Goal: Task Accomplishment & Management: Complete application form

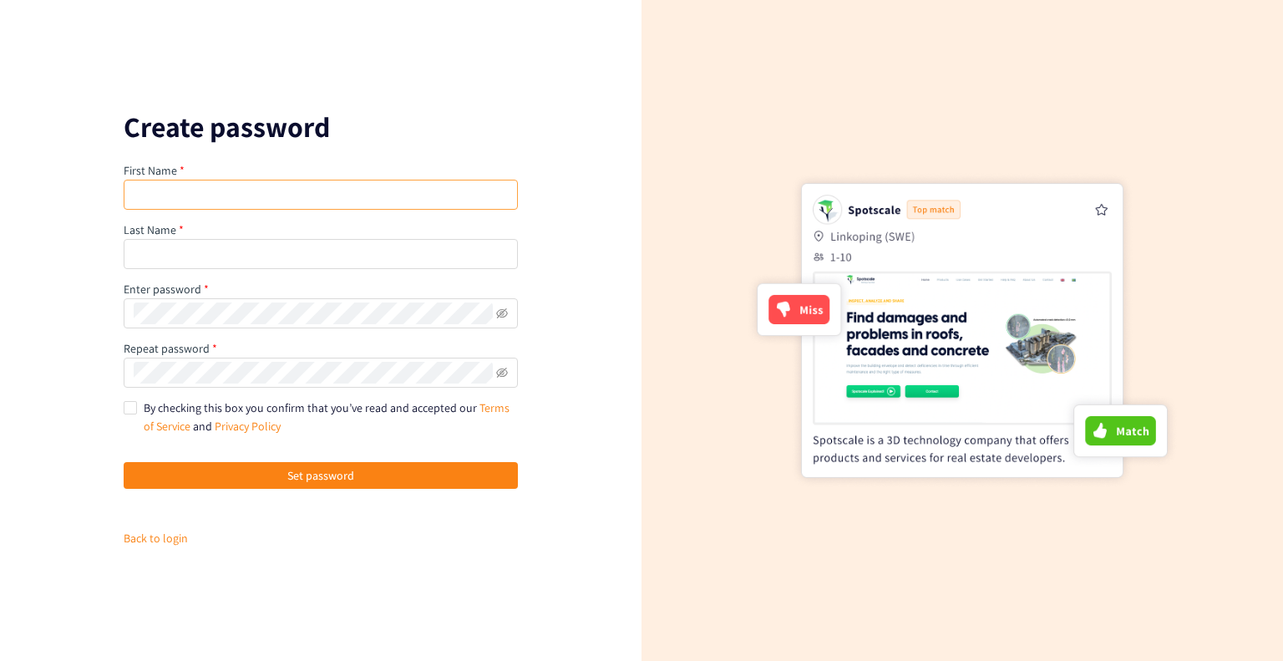
type input "[PERSON_NAME]"
type input "[DEMOGRAPHIC_DATA]"
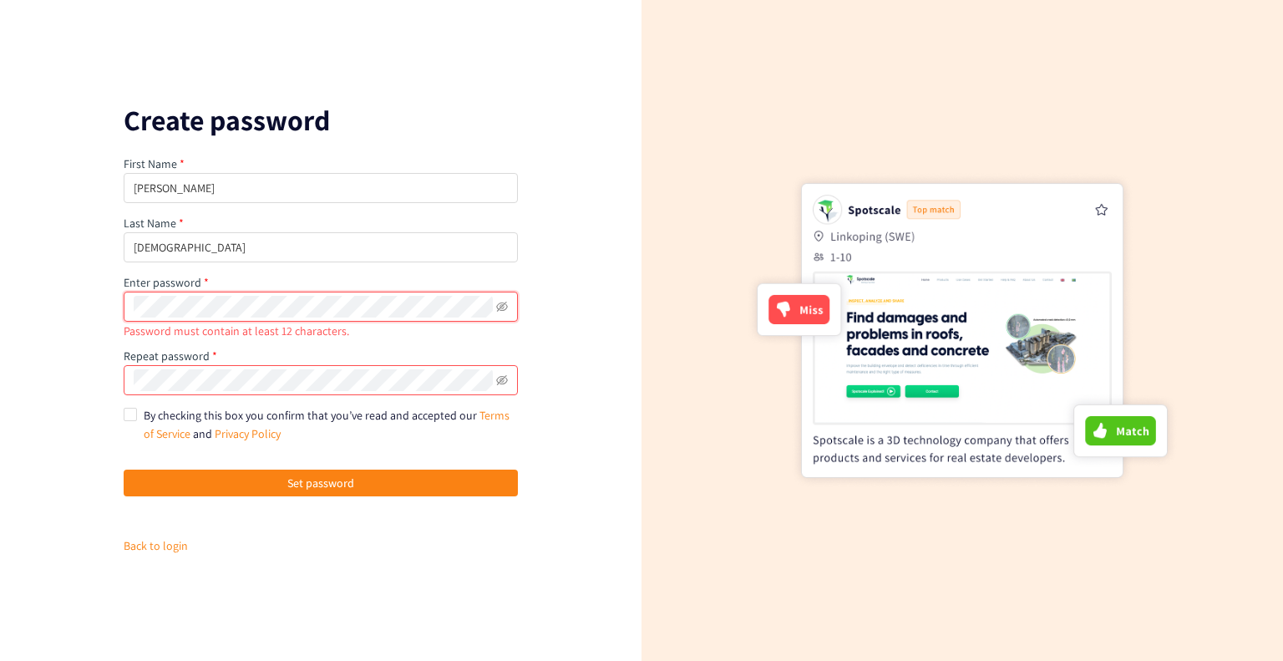
click at [217, 313] on span at bounding box center [321, 307] width 394 height 30
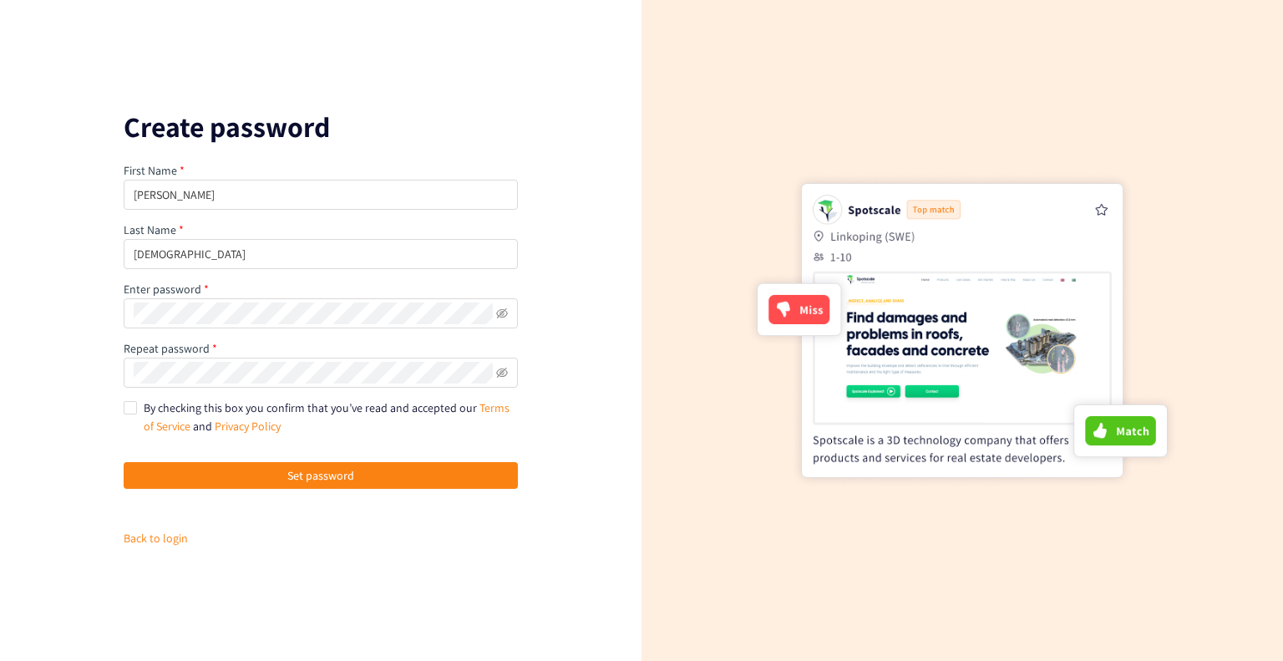
click at [122, 409] on div "Create password First Name [PERSON_NAME] Last Name [DEMOGRAPHIC_DATA] Enter pas…" at bounding box center [321, 330] width 642 height 661
click at [124, 410] on input "By checking this box you confirm that you’ve read and accepted our Terms of Ser…" at bounding box center [130, 407] width 12 height 12
checkbox input "true"
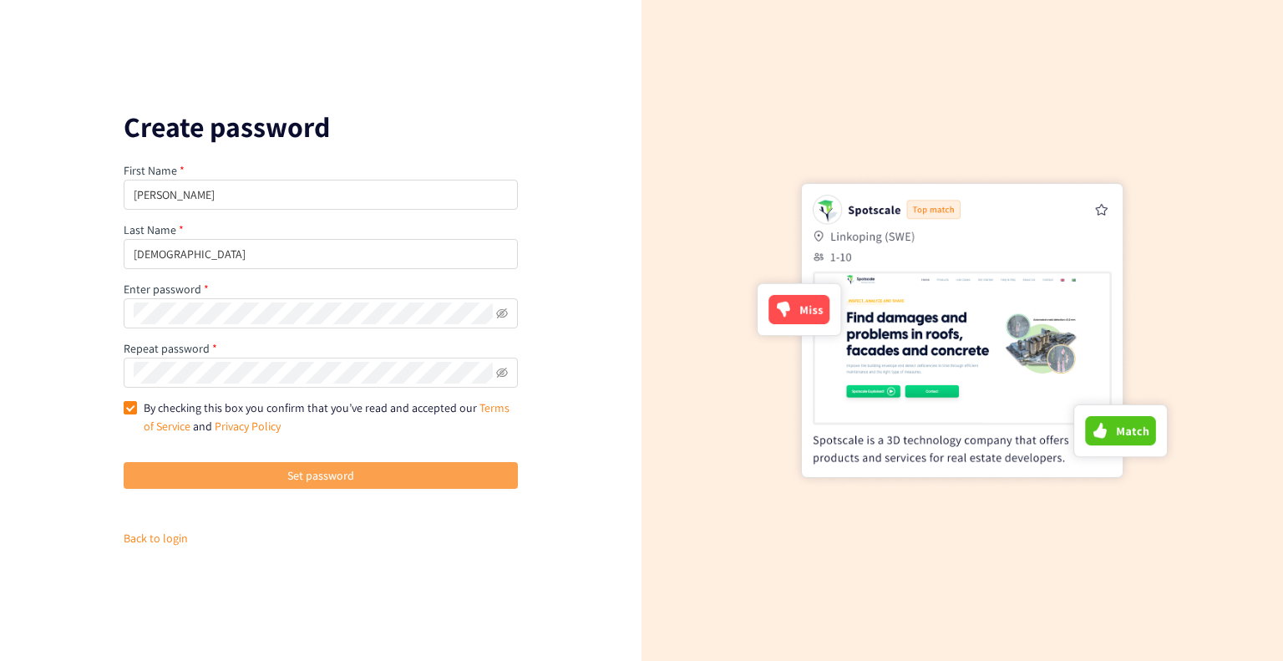
click at [296, 472] on span "Set password" at bounding box center [320, 475] width 67 height 18
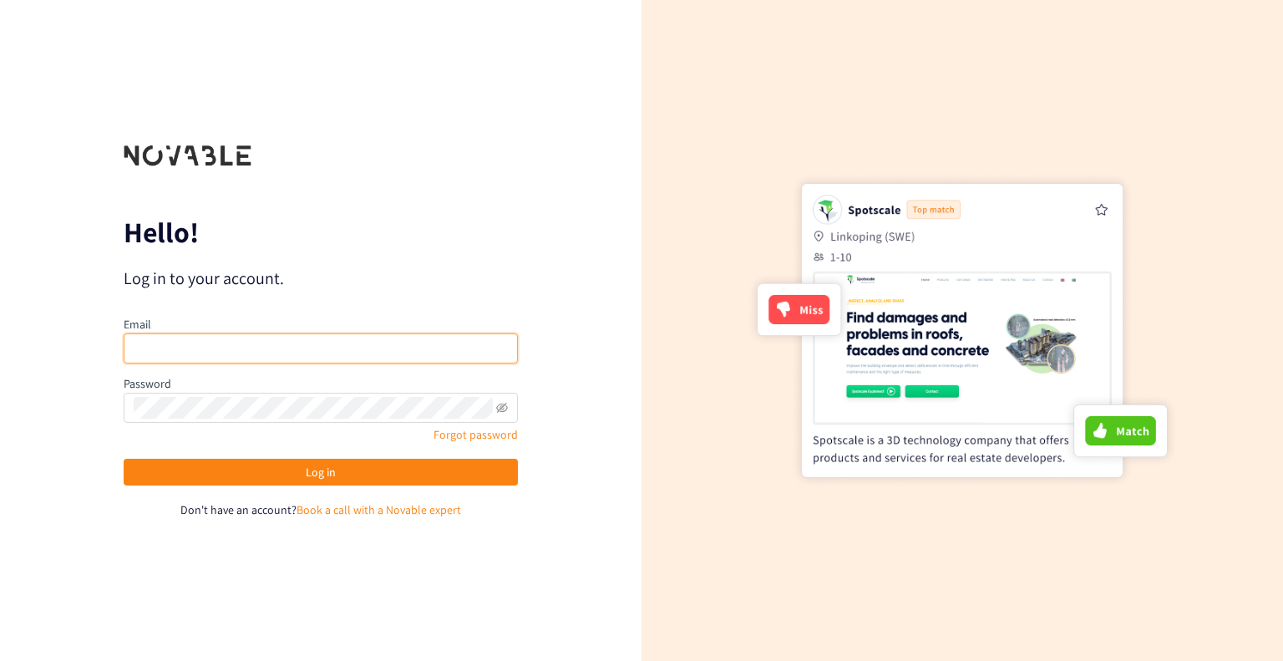
click at [284, 352] on input "email" at bounding box center [321, 348] width 394 height 30
type input "[DEMOGRAPHIC_DATA][DOMAIN_NAME]"
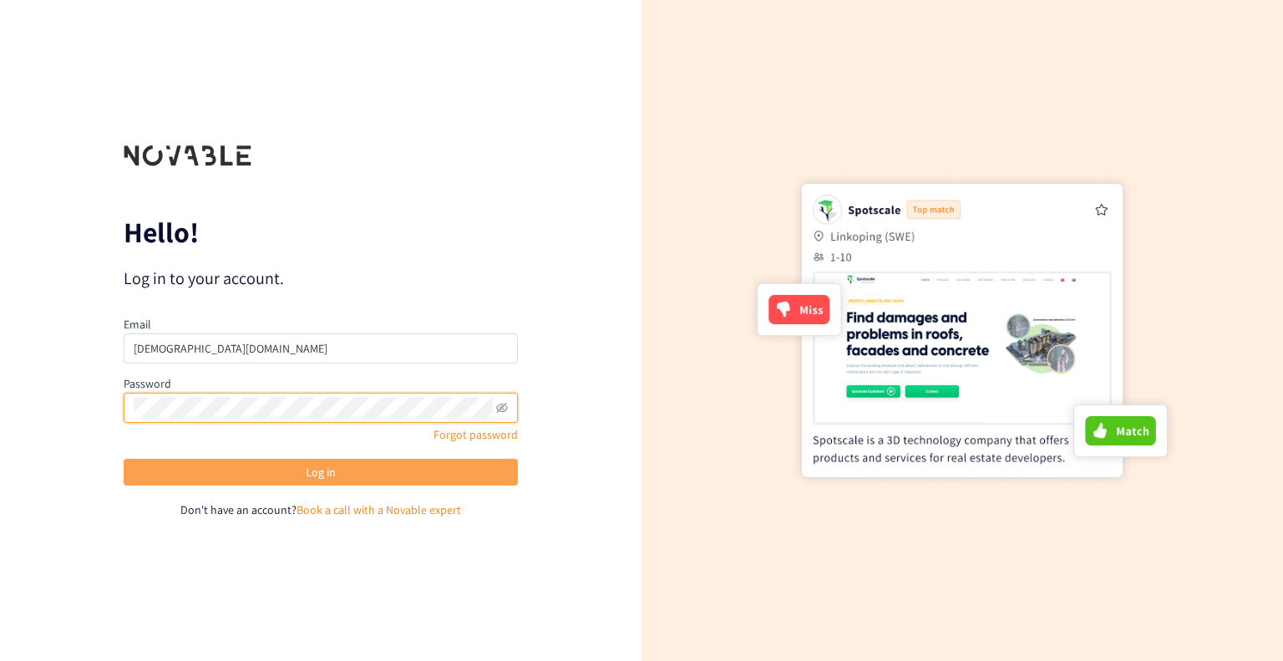
click at [298, 475] on button "Log in" at bounding box center [321, 472] width 394 height 27
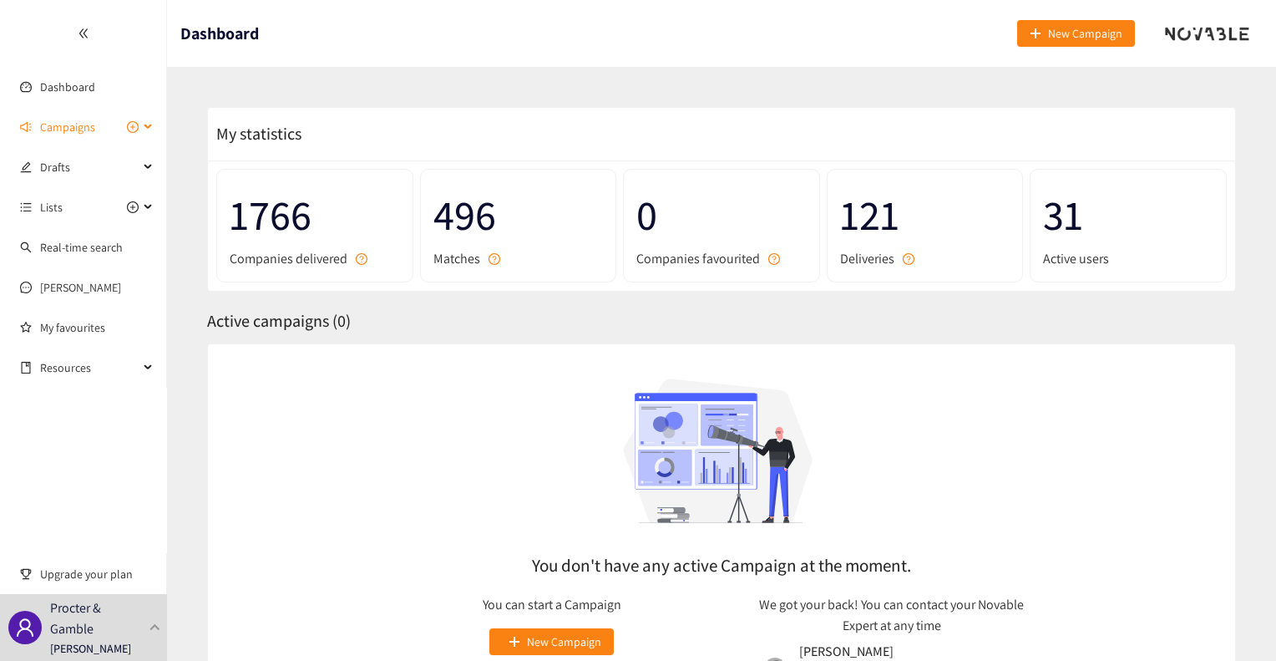
click at [145, 127] on icon at bounding box center [149, 127] width 8 height 0
click at [143, 201] on div "Lists" at bounding box center [83, 206] width 167 height 33
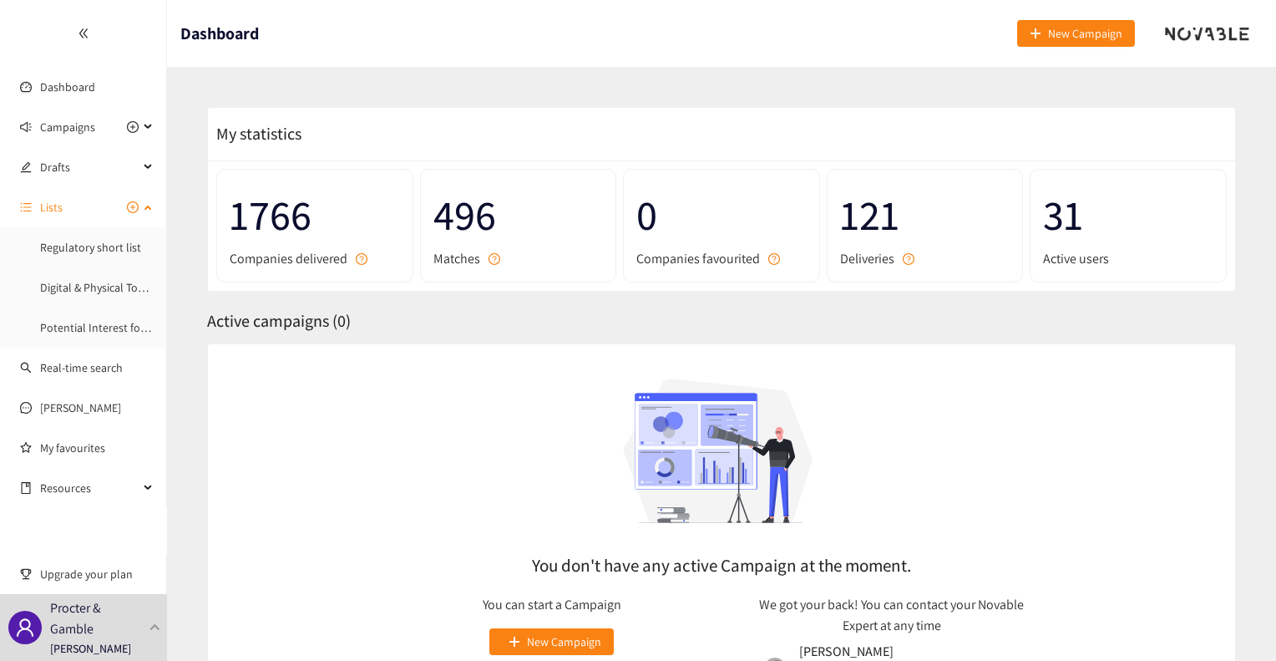
click at [143, 201] on div "Lists" at bounding box center [83, 206] width 167 height 33
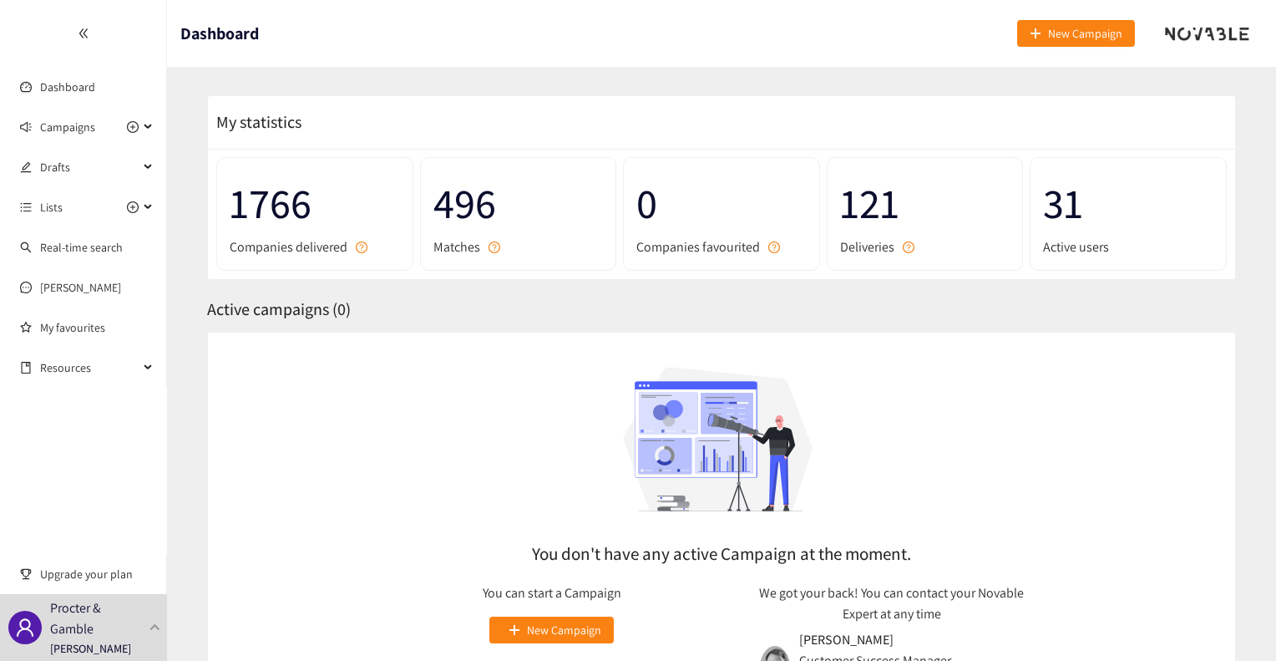
scroll to position [149, 0]
